Goal: Task Accomplishment & Management: Complete application form

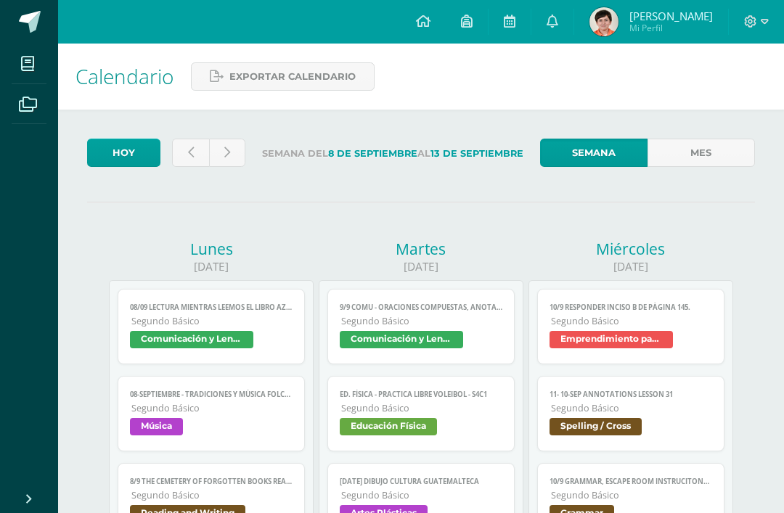
click at [430, 17] on icon at bounding box center [423, 21] width 15 height 13
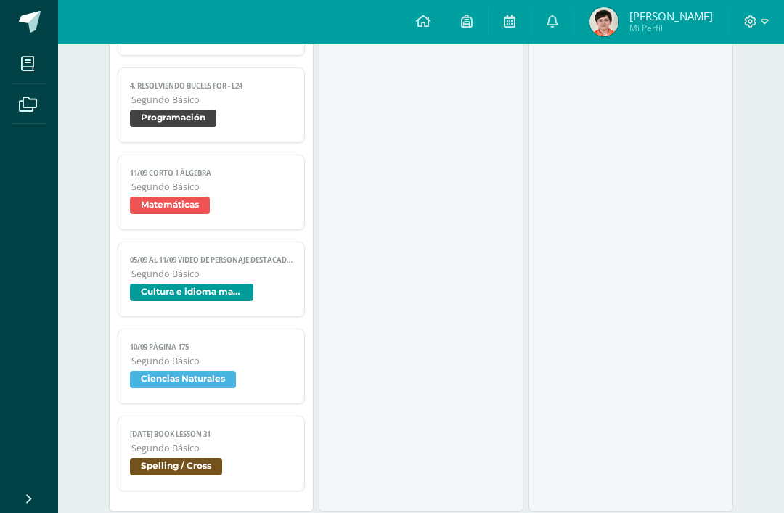
scroll to position [1250, 0]
click at [156, 295] on link "05/09 al 11/09 Video de personaje destacado de Guatemala. Segundo Básico Cultur…" at bounding box center [211, 278] width 187 height 75
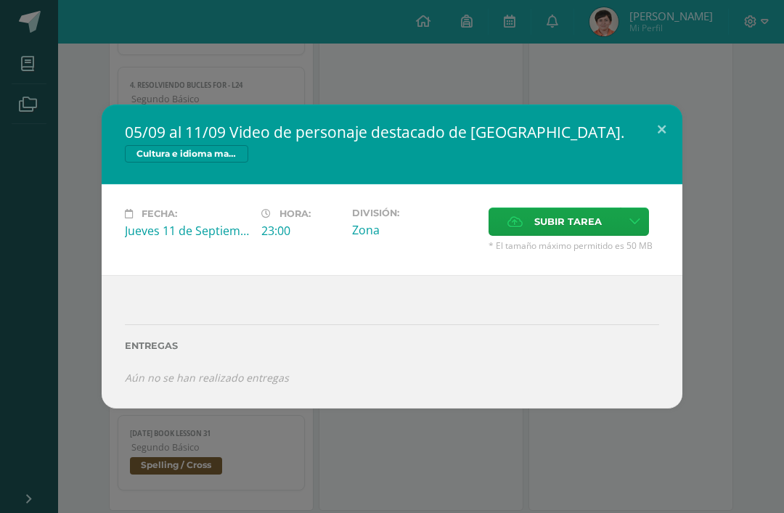
click at [654, 128] on button at bounding box center [661, 129] width 41 height 49
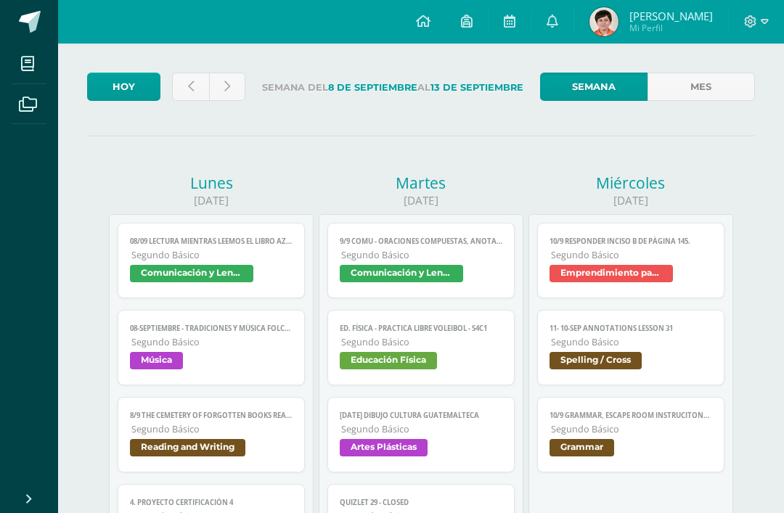
scroll to position [0, 0]
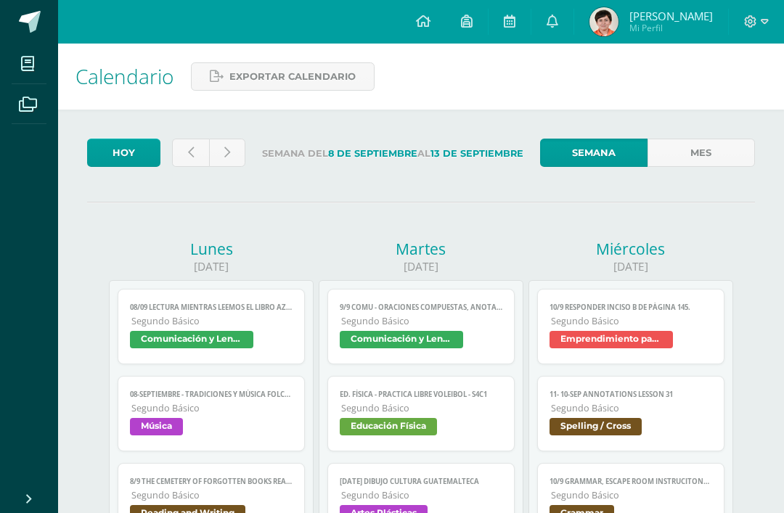
click at [194, 157] on link at bounding box center [190, 153] width 37 height 28
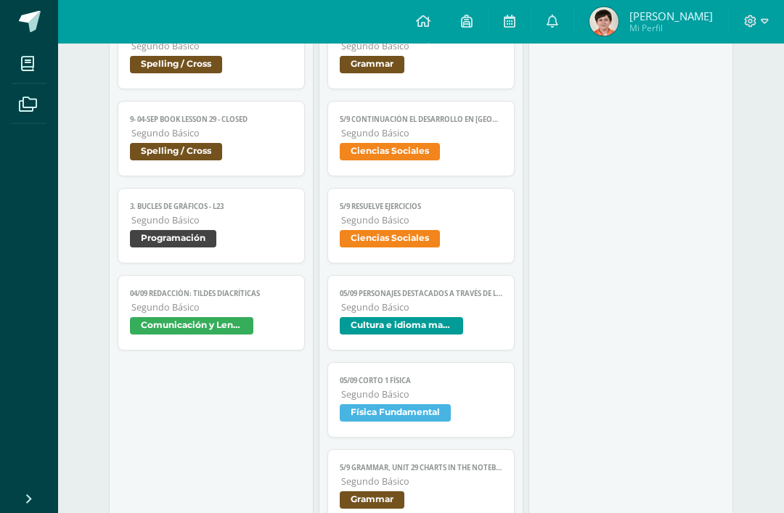
click at [425, 339] on span "Cultura e idioma maya" at bounding box center [421, 328] width 163 height 21
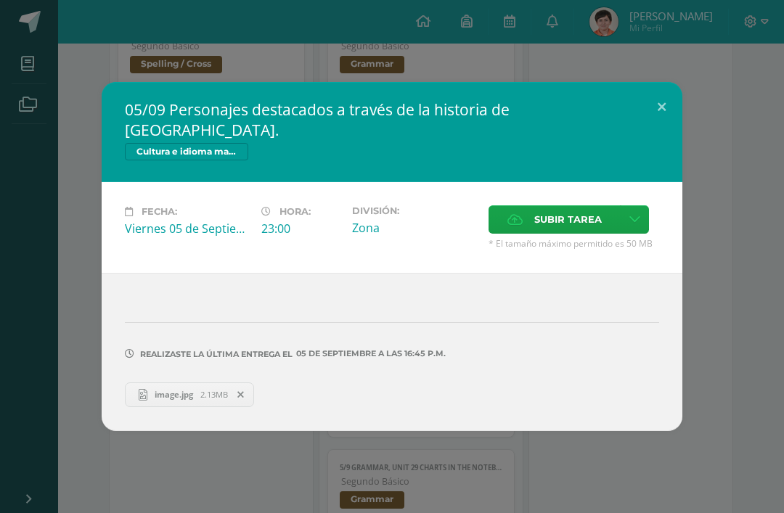
click at [187, 400] on span "image.jpg" at bounding box center [173, 394] width 53 height 11
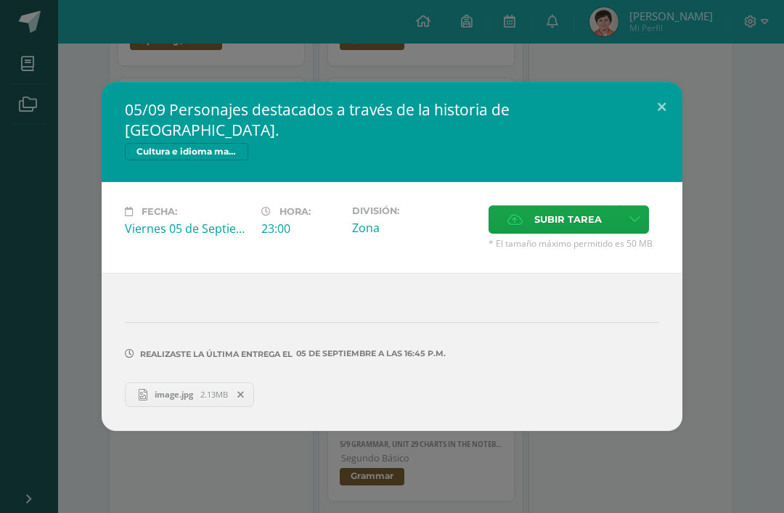
click at [673, 109] on button at bounding box center [661, 106] width 41 height 49
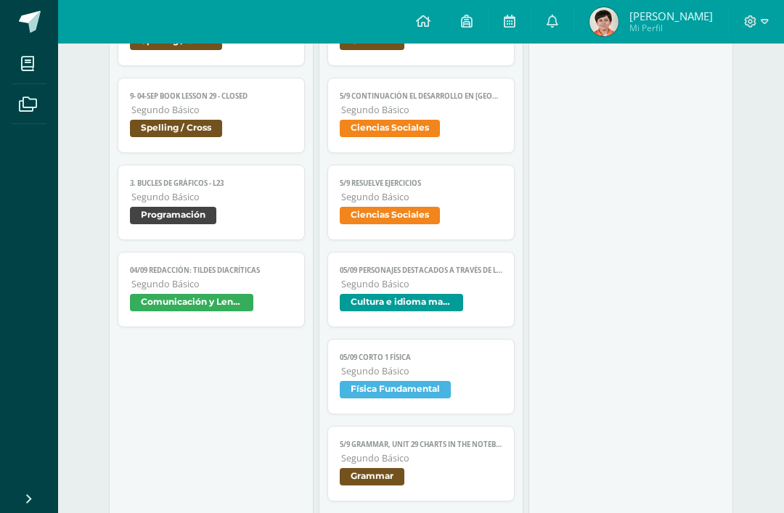
click at [446, 9] on link at bounding box center [423, 22] width 45 height 44
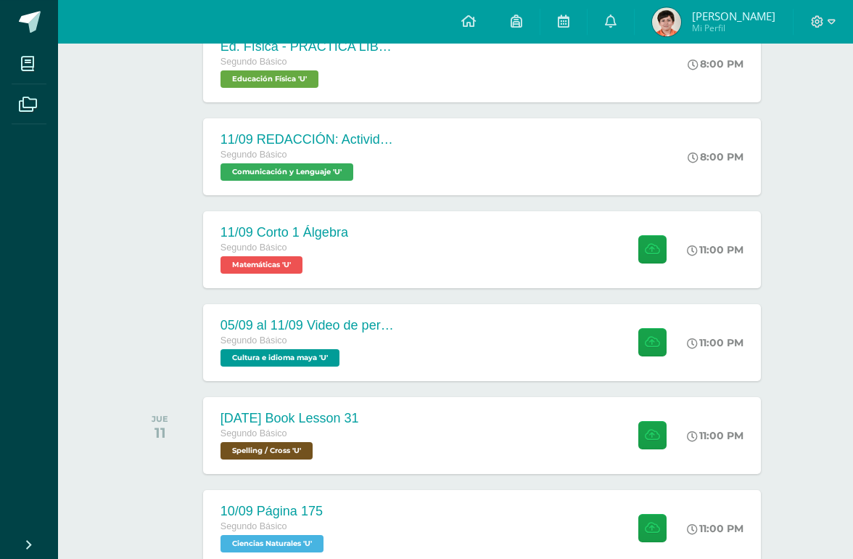
scroll to position [449, 0]
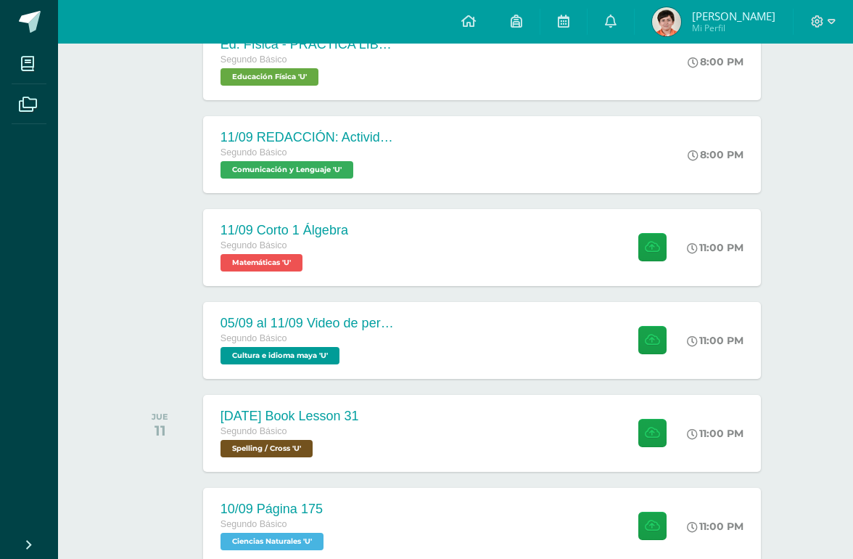
click at [721, 451] on div "11:00 PM" at bounding box center [722, 433] width 77 height 77
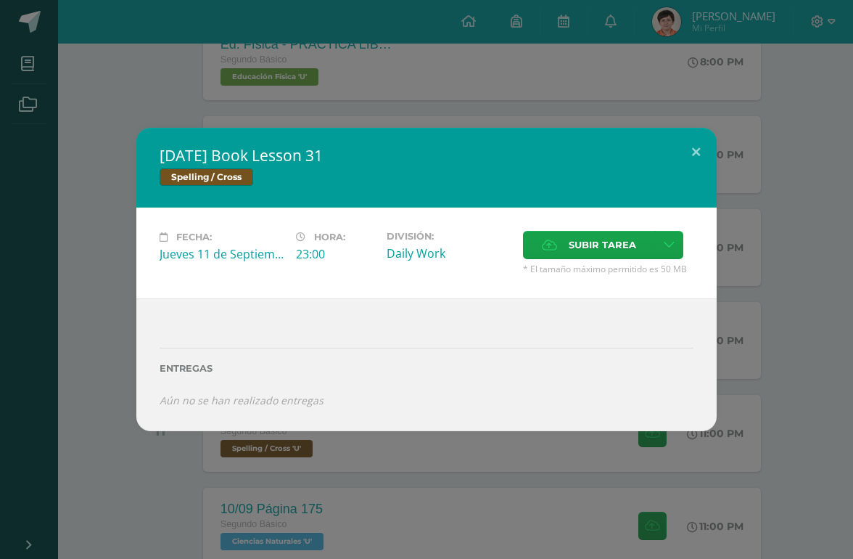
click at [623, 248] on div "Fecha: [DATE] Hora: 23:00 División: Daily Work Subir tarea" at bounding box center [426, 253] width 581 height 91
click at [618, 258] on span "Subir tarea" at bounding box center [602, 244] width 67 height 27
click at [0, 0] on input "Subir tarea" at bounding box center [0, 0] width 0 height 0
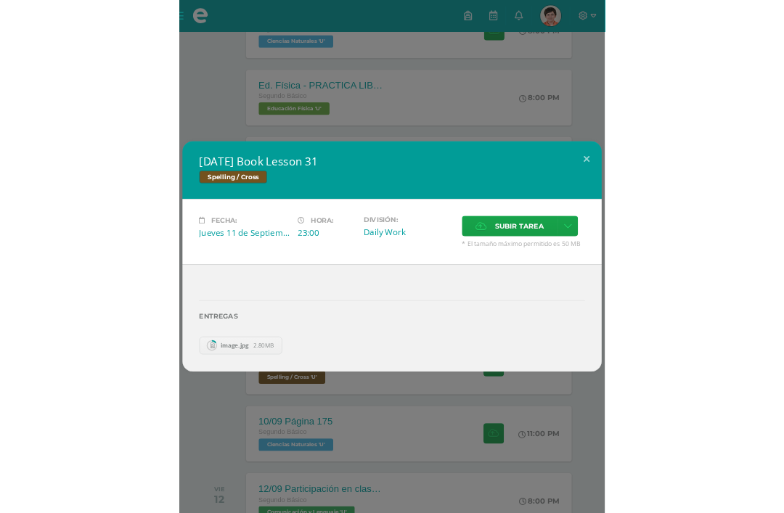
scroll to position [474, 0]
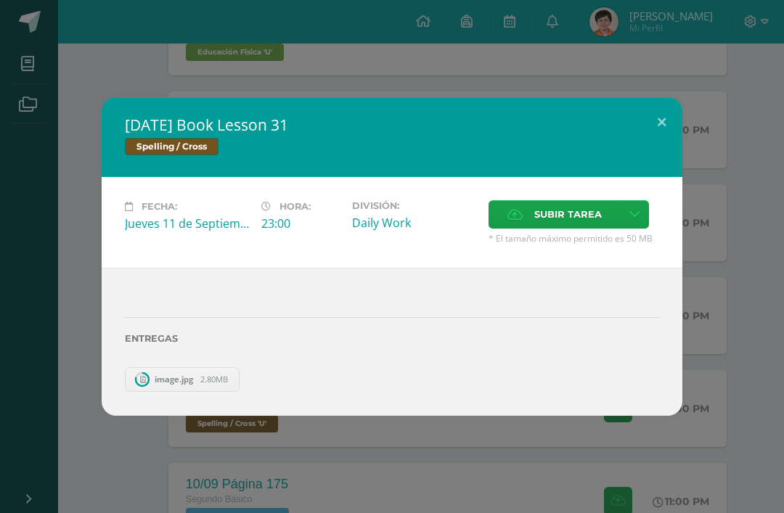
click at [565, 228] on span "Subir tarea" at bounding box center [567, 214] width 67 height 27
click at [0, 0] on input "Subir tarea" at bounding box center [0, 0] width 0 height 0
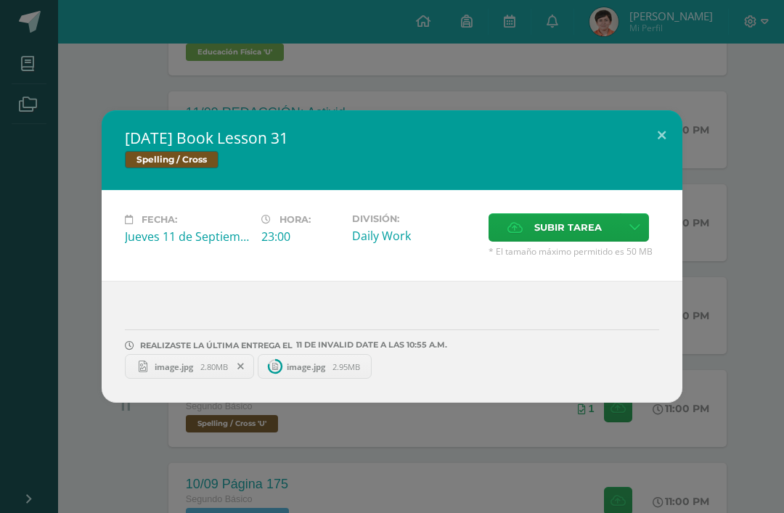
click at [565, 241] on span "Subir tarea" at bounding box center [567, 227] width 67 height 27
click at [0, 0] on input "Subir tarea" at bounding box center [0, 0] width 0 height 0
click at [642, 115] on div "[DATE] Book Lesson 31 Spelling / Cross Fecha: [DATE] Hora: 23:00 División: Subi…" at bounding box center [392, 256] width 784 height 513
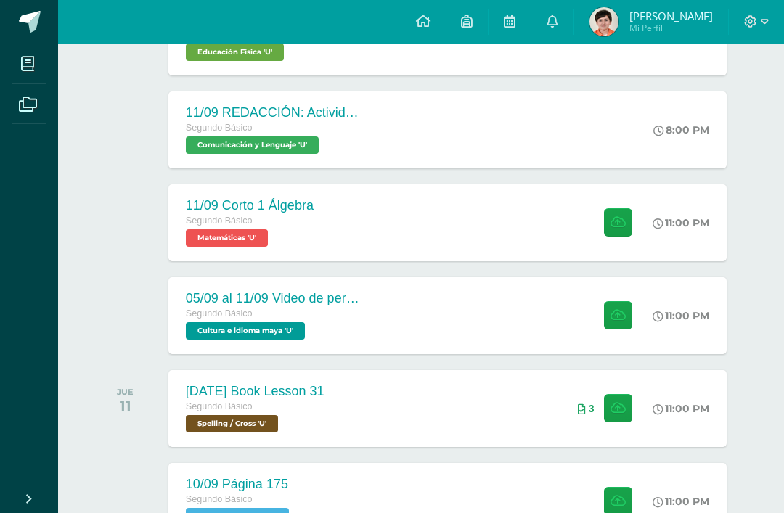
click at [662, 149] on div "[DATE] Book Lesson 31 Spelling / Cross Fecha: [DATE] Hora: 23:00 División: Subi…" at bounding box center [392, 256] width 772 height 292
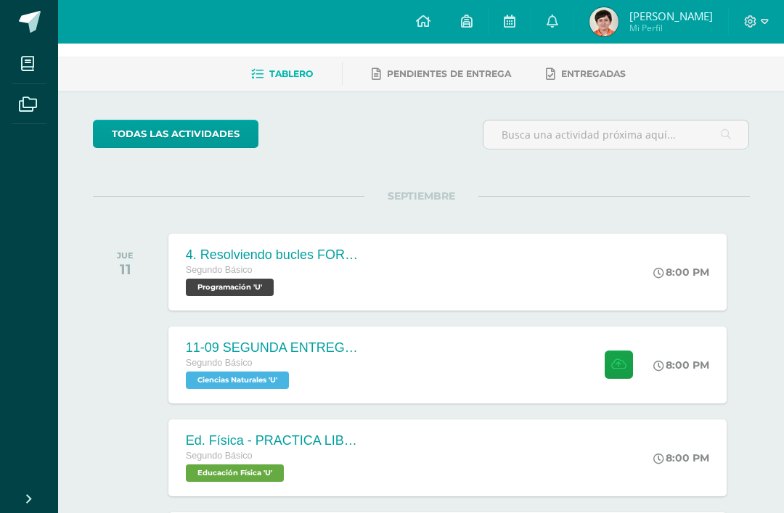
scroll to position [0, 0]
